Goal: Check status

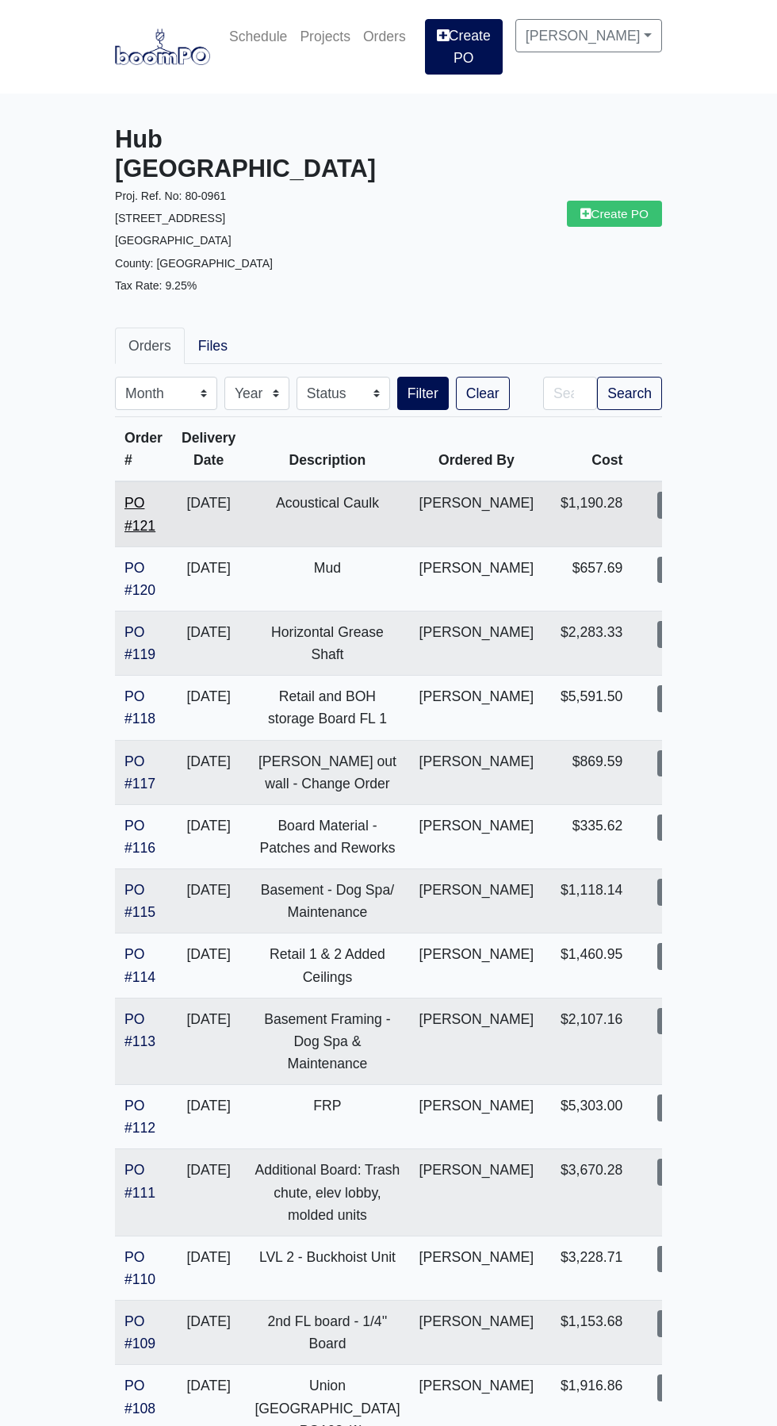
click at [132, 495] on link "PO #121" at bounding box center [139, 514] width 31 height 38
